Goal: Browse casually: Explore the website without a specific task or goal

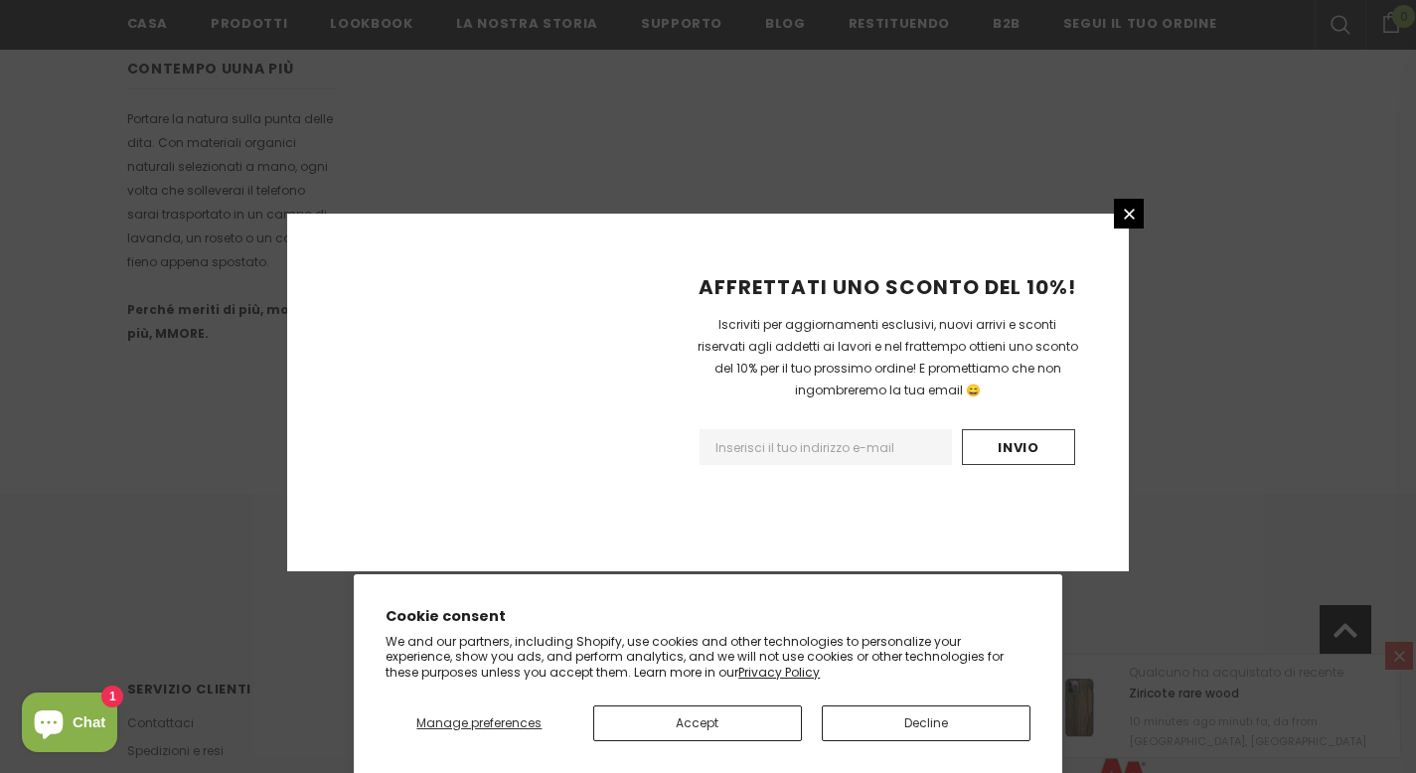
scroll to position [1264, 0]
